Goal: Task Accomplishment & Management: Use online tool/utility

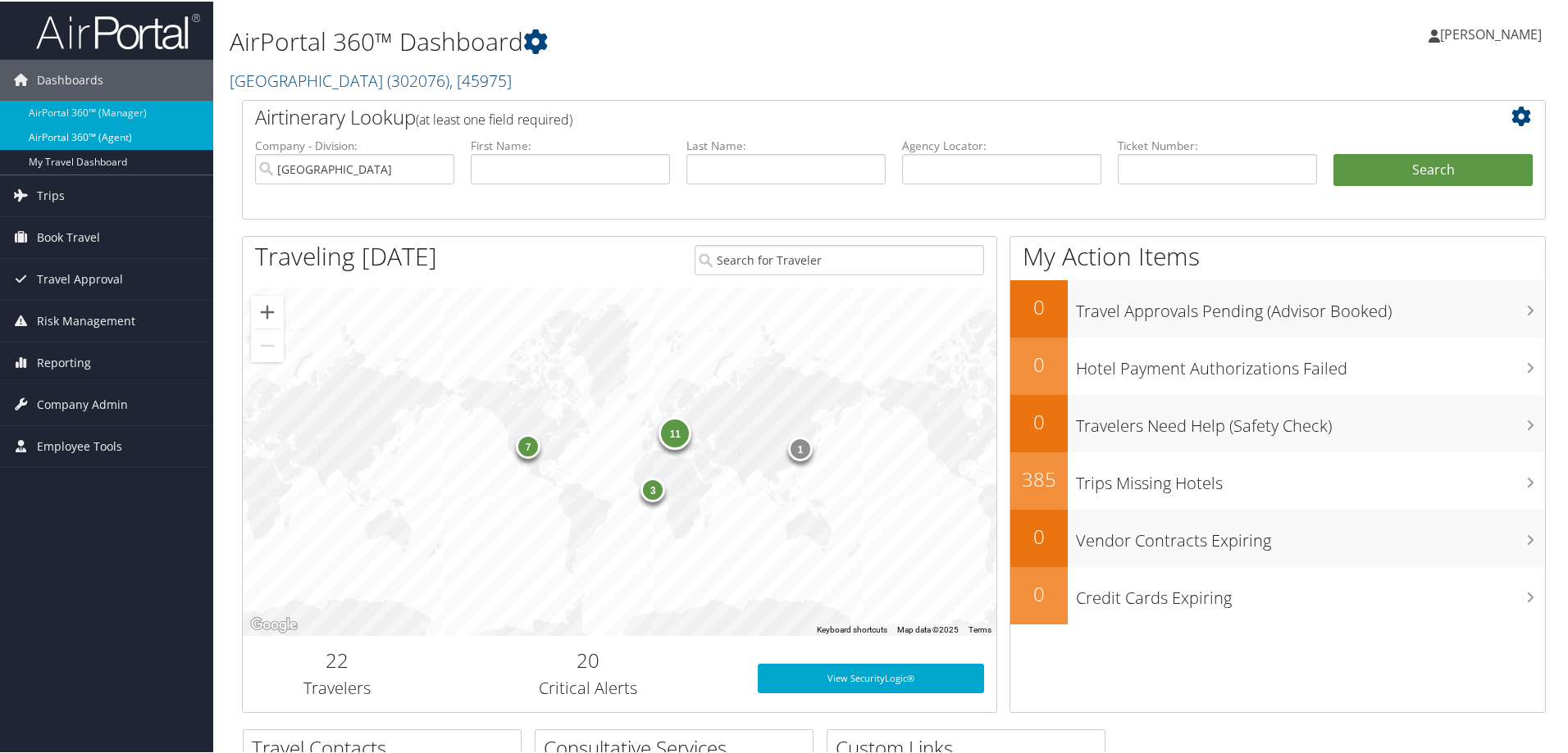
click at [87, 136] on link "AirPortal 360™ (Agent)" at bounding box center [106, 136] width 213 height 25
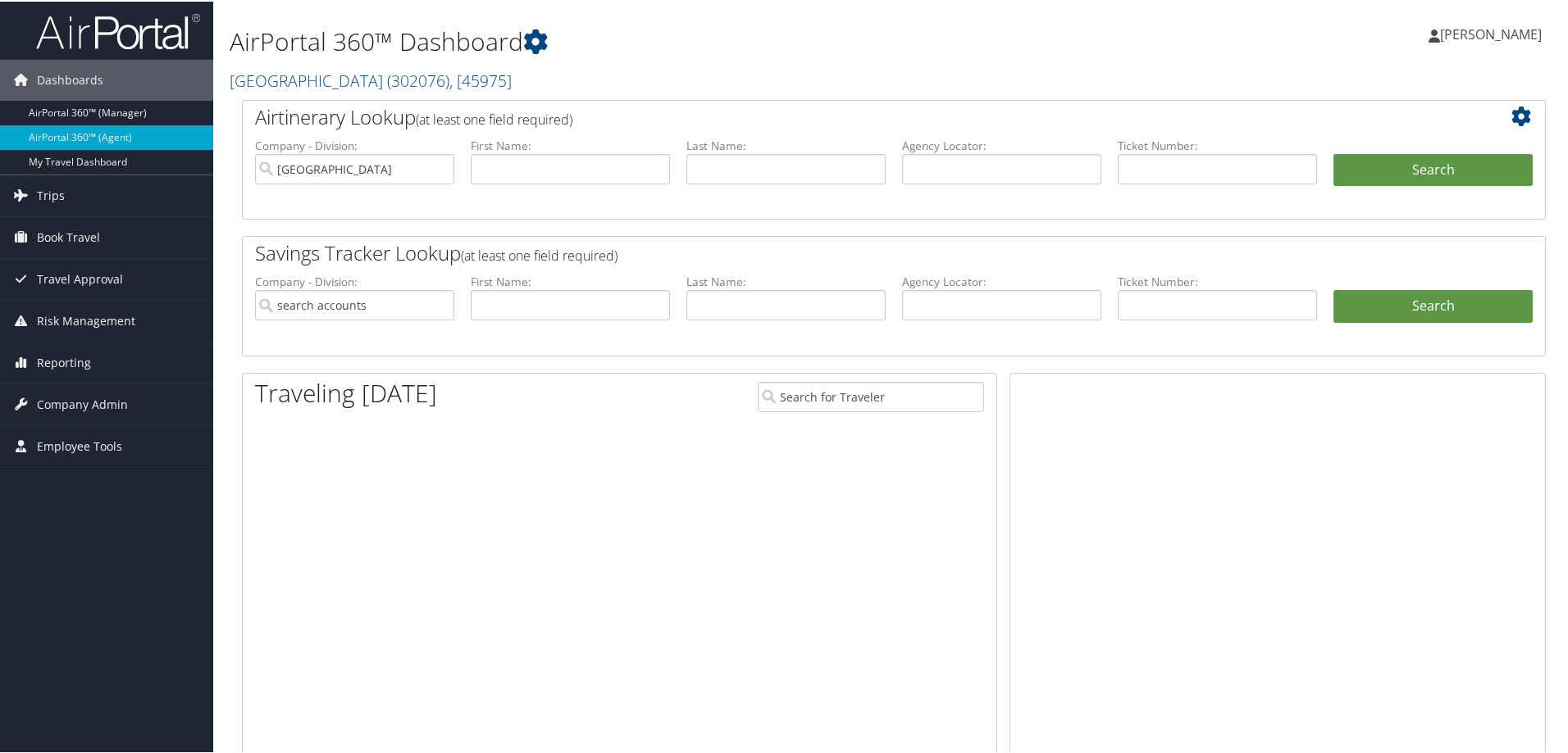
type input "Temple University"
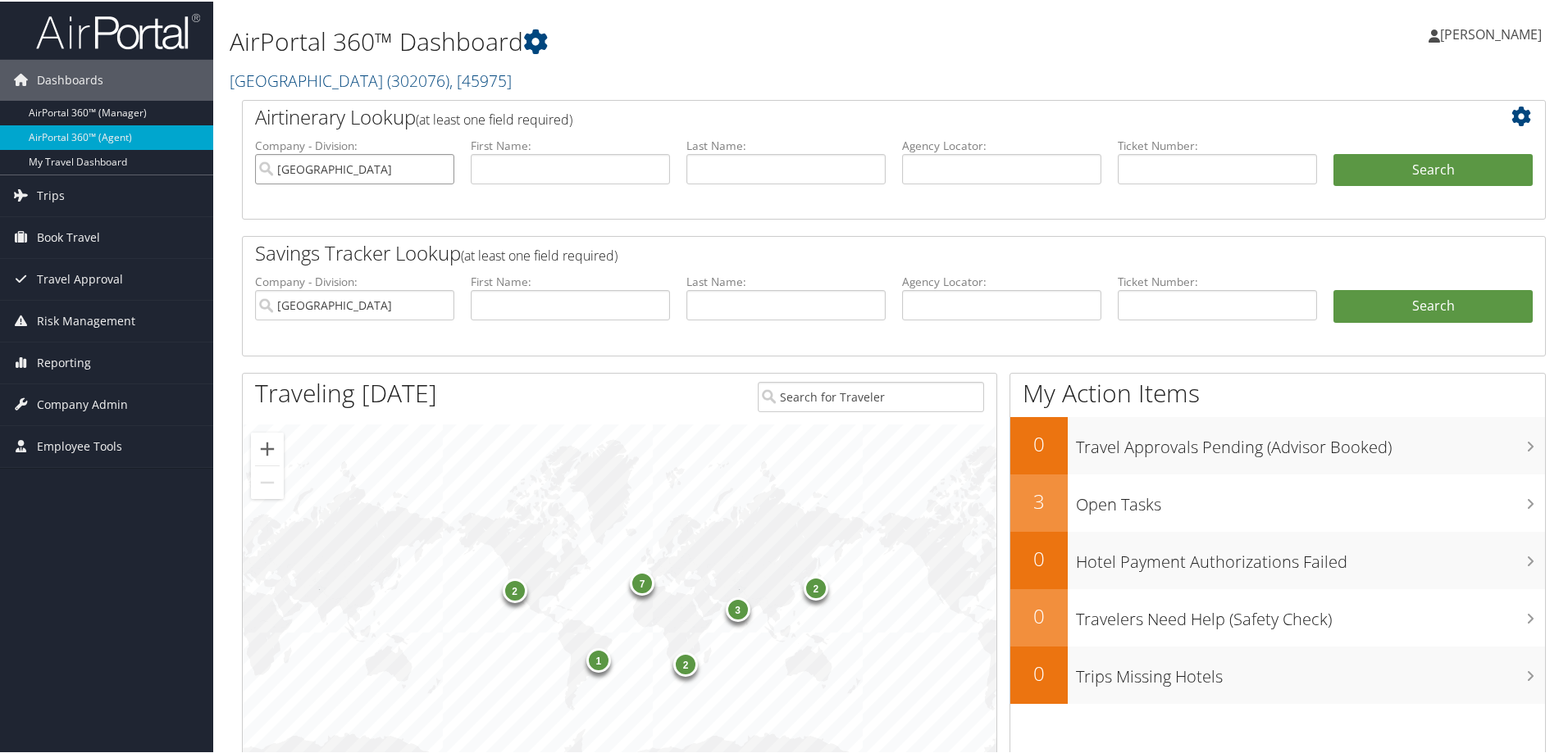
click at [437, 170] on input "Temple University" at bounding box center [354, 168] width 199 height 31
click at [932, 164] on input "text" at bounding box center [1001, 168] width 199 height 31
click at [852, 156] on input "text" at bounding box center [786, 168] width 199 height 31
type input "pereles"
click at [616, 175] on input "text" at bounding box center [570, 168] width 199 height 31
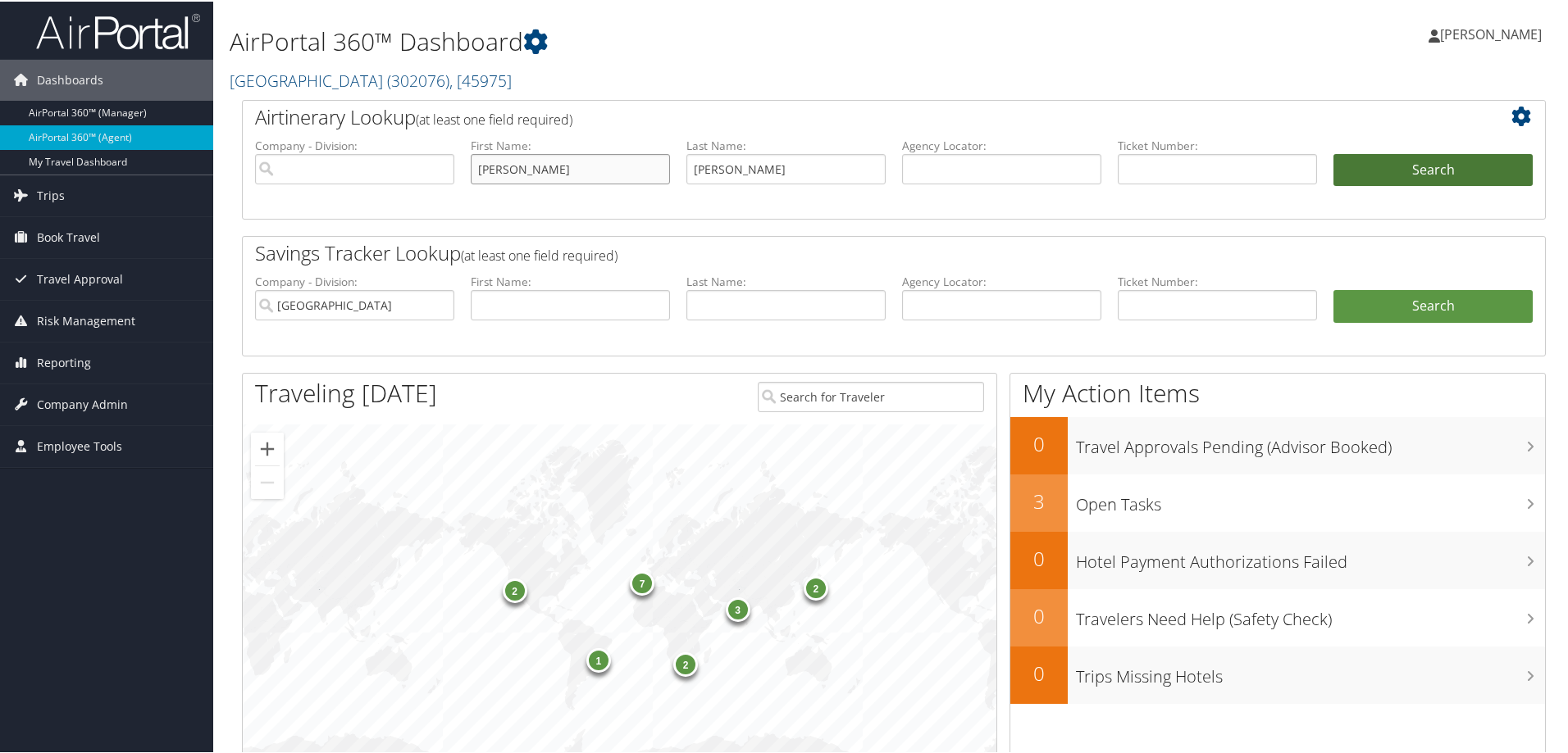
type input "daniel"
click at [1377, 163] on button "Search" at bounding box center [1433, 169] width 199 height 33
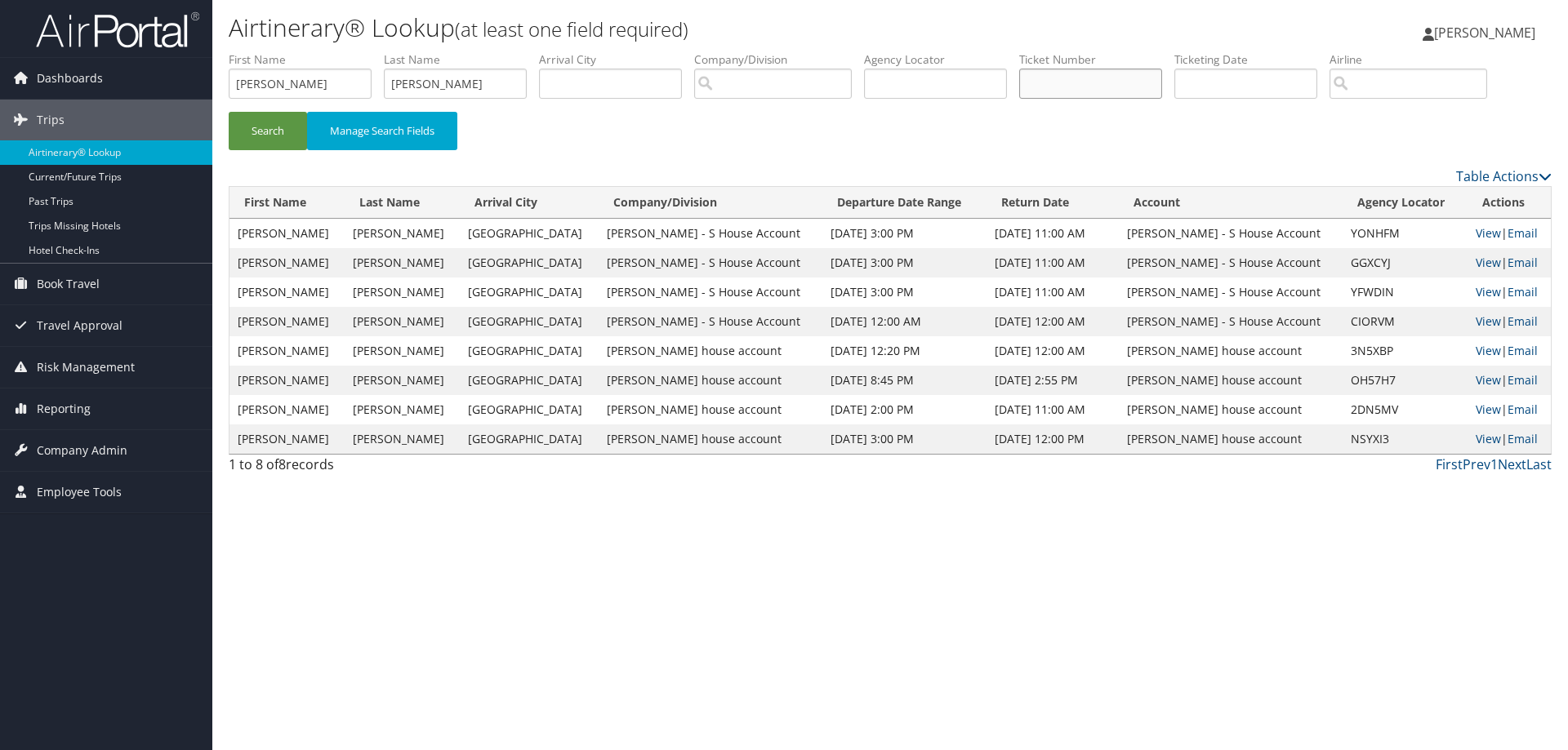
click at [1103, 90] on input "text" at bounding box center [1090, 83] width 143 height 31
type input "8900897669890"
click at [285, 128] on button "Search" at bounding box center [267, 130] width 78 height 39
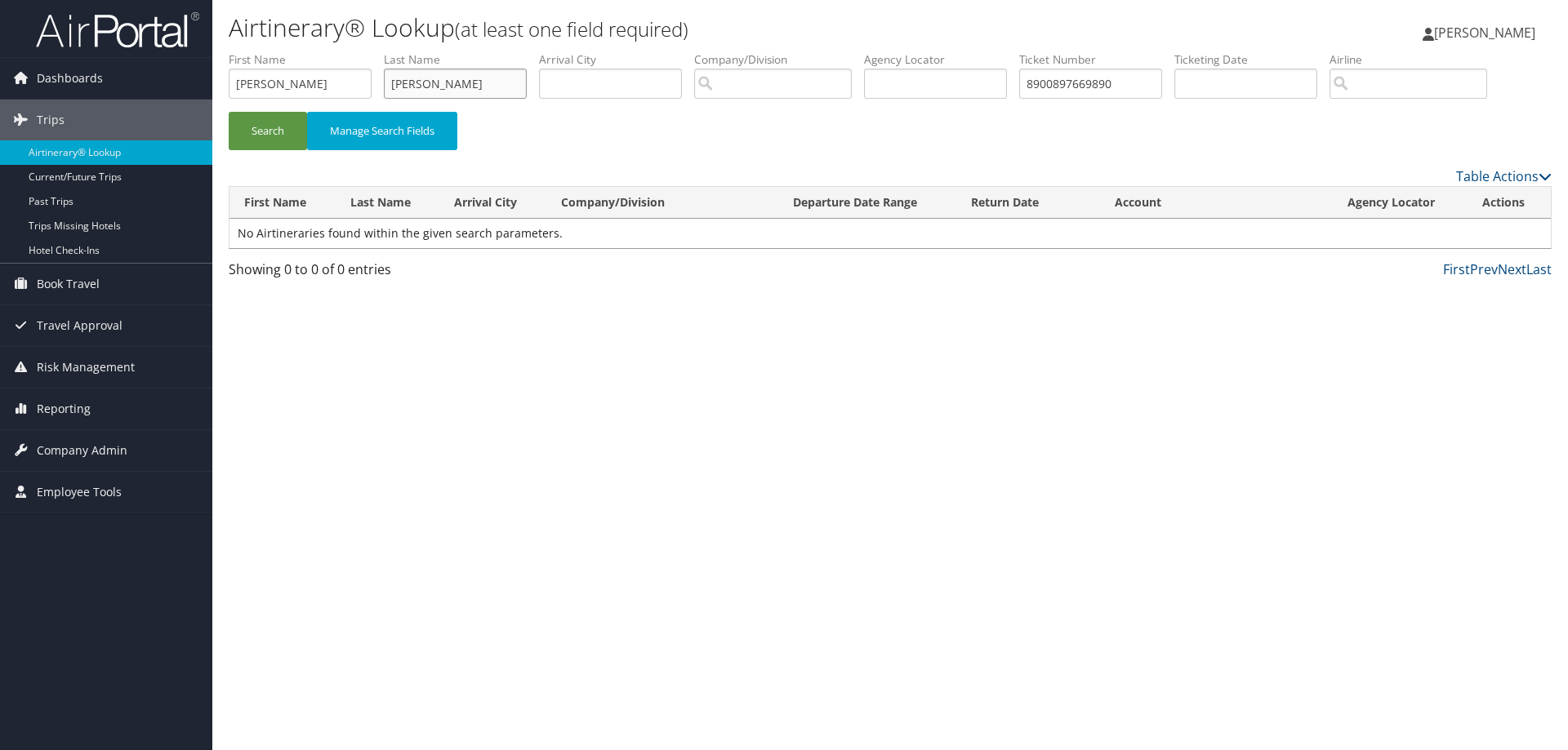
click at [474, 79] on input "pereles" at bounding box center [455, 83] width 143 height 31
type input "p"
click at [297, 82] on input "daniel" at bounding box center [300, 83] width 143 height 31
type input "d"
click at [283, 129] on button "Search" at bounding box center [267, 130] width 78 height 39
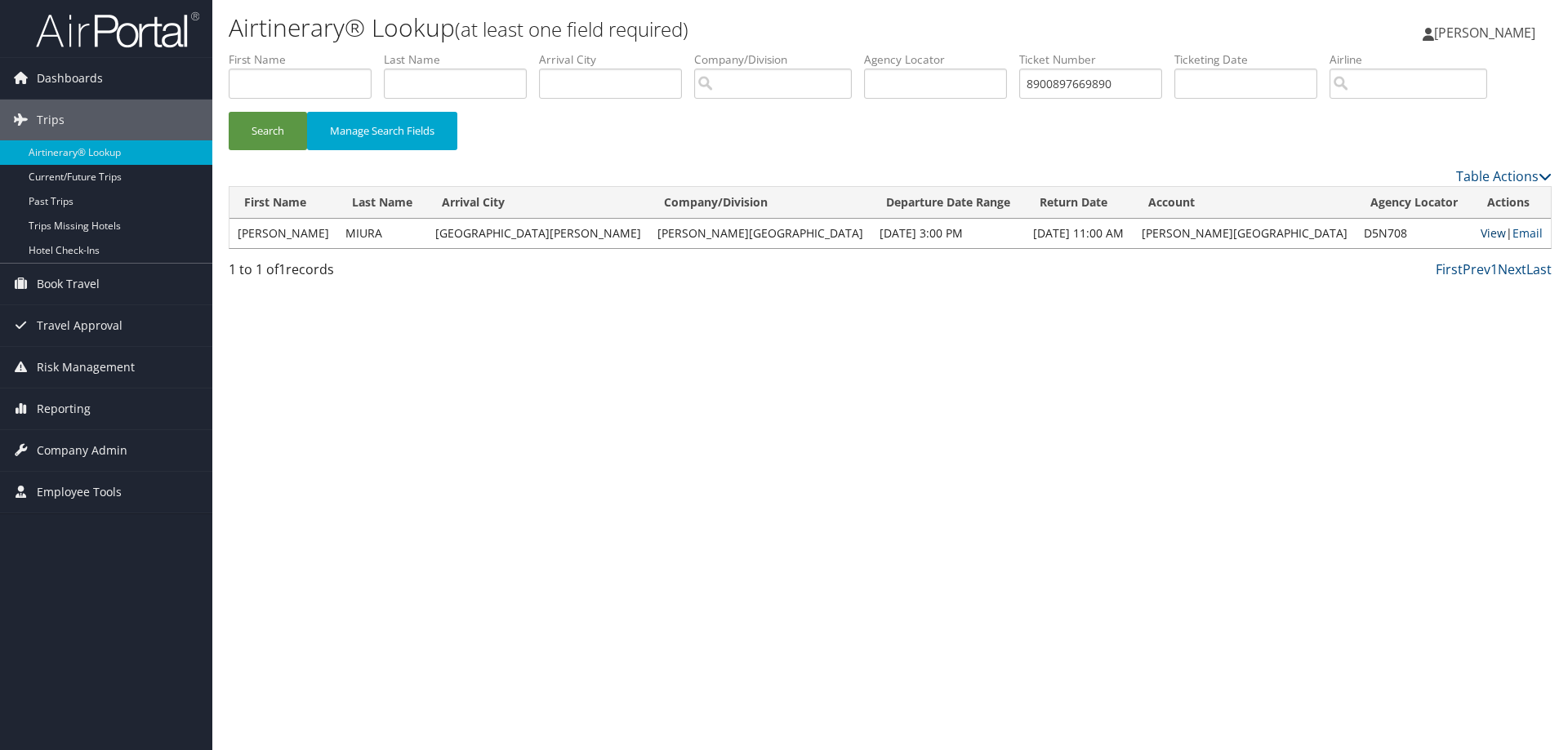
click at [1481, 236] on link "View" at bounding box center [1494, 233] width 26 height 16
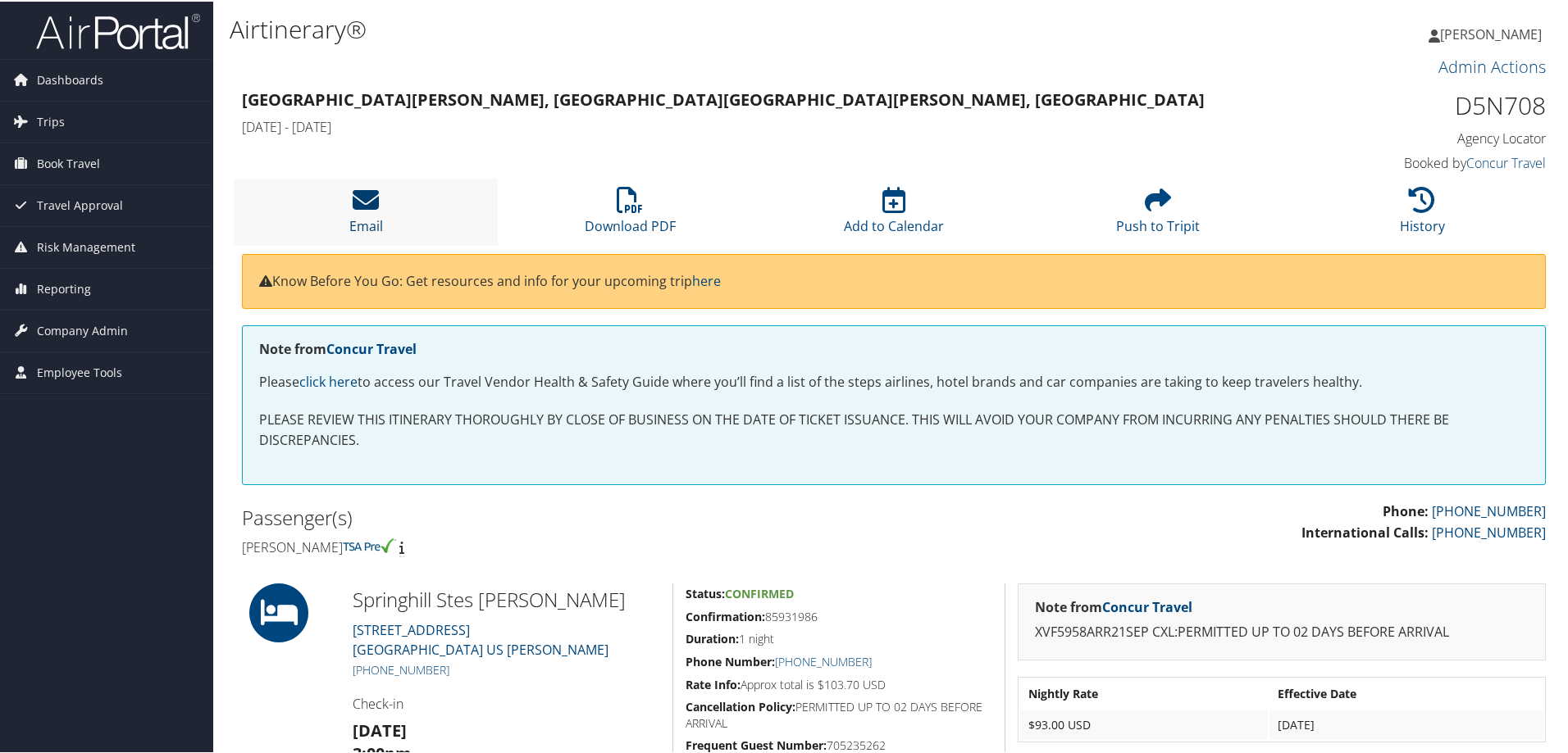
click at [362, 195] on icon at bounding box center [365, 198] width 26 height 26
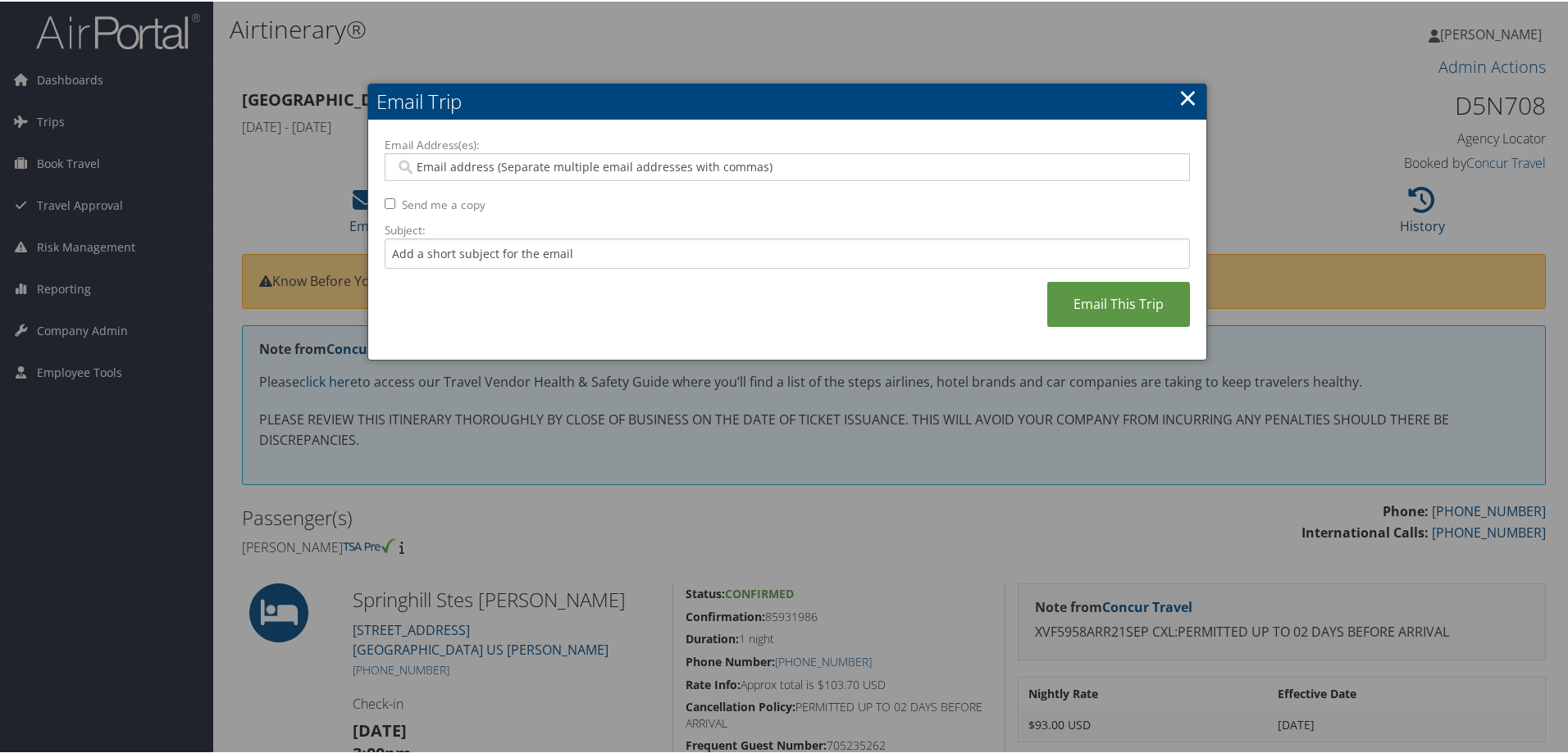
click at [451, 163] on input "Email Address(es):" at bounding box center [786, 166] width 783 height 17
type input "[EMAIL_ADDRESS][PERSON_NAME][DOMAIN_NAME]"
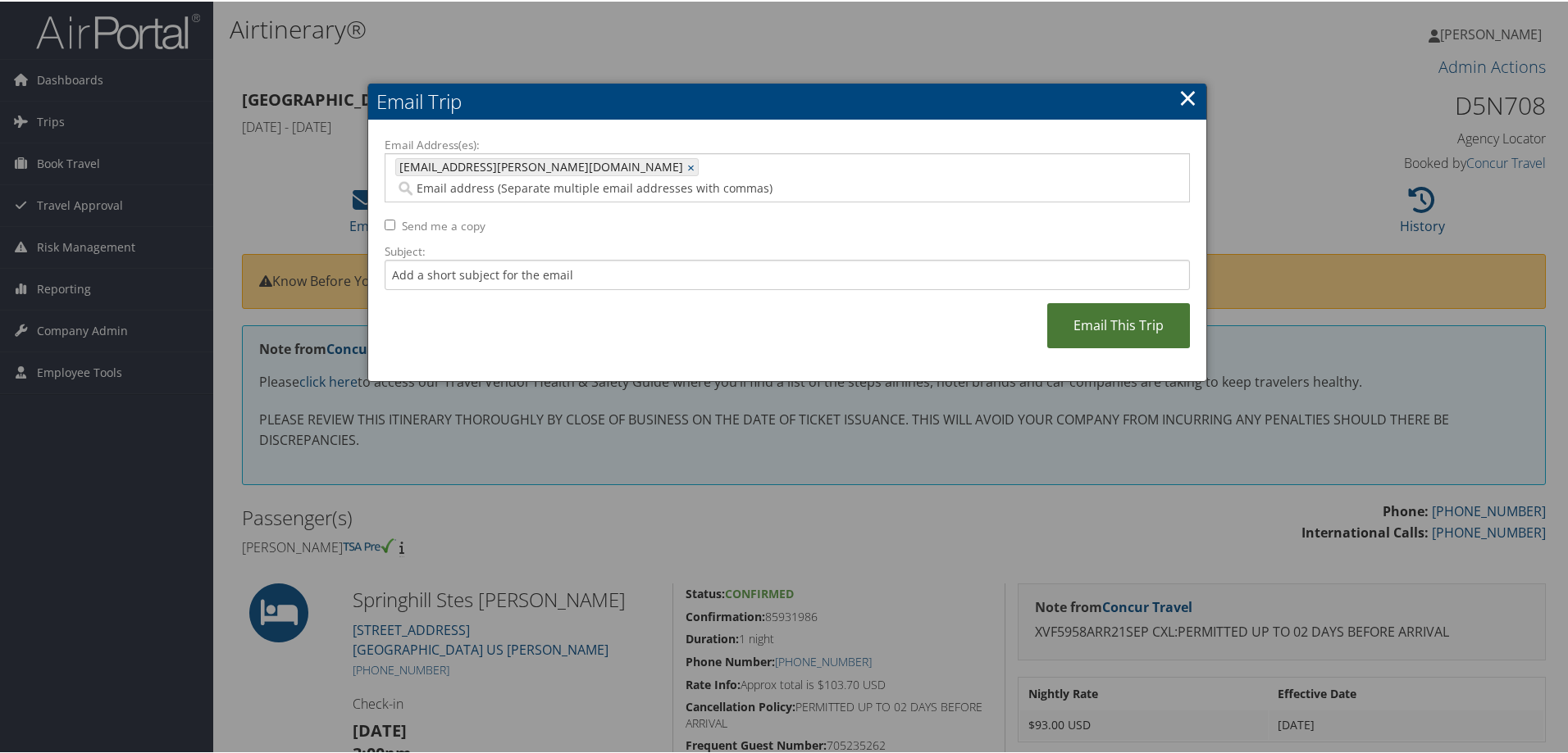
click at [1102, 305] on link "Email This Trip" at bounding box center [1118, 323] width 143 height 45
